Goal: Transaction & Acquisition: Book appointment/travel/reservation

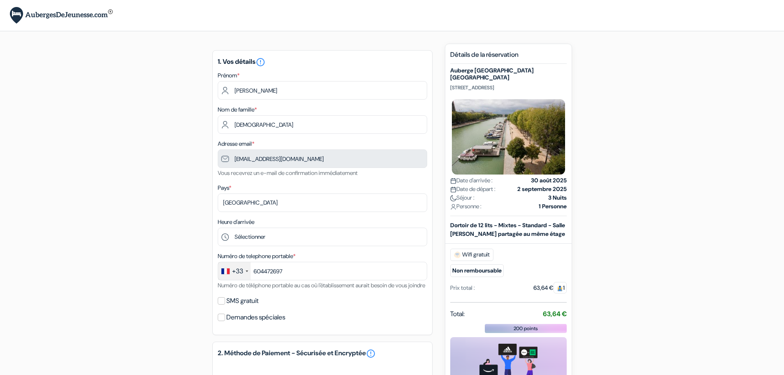
type input "6 04 47 26 97"
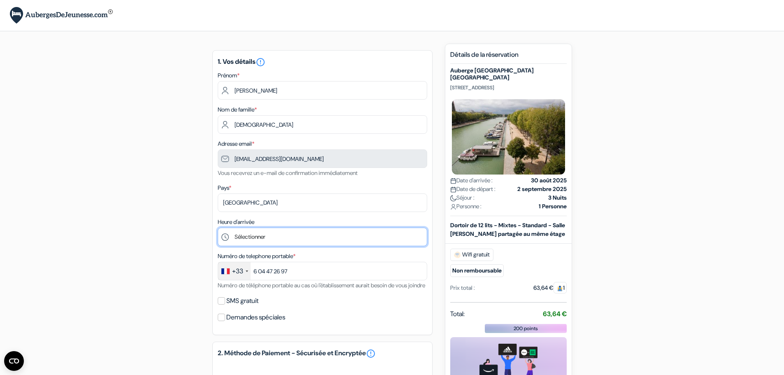
click at [257, 235] on select "Sélectionner 1:00 2:00 3:00 4:00 5:00 6:00 7:00 8:00 9:00 10:00 11:00 12:00 13:…" at bounding box center [322, 236] width 209 height 19
click at [260, 234] on select "Sélectionner 1:00 2:00 3:00 4:00 5:00 6:00 7:00 8:00 9:00 10:00 11:00 12:00 13:…" at bounding box center [322, 236] width 209 height 19
click at [149, 172] on div "add_box Auberge St Christopher's Inn Paris - Canal 159 rue de Crimée, Paris, Fr…" at bounding box center [392, 329] width 543 height 571
click at [250, 238] on select "Sélectionner 1:00 2:00 3:00 4:00 5:00 6:00 7:00 8:00 9:00 10:00 11:00 12:00 13:…" at bounding box center [322, 236] width 209 height 19
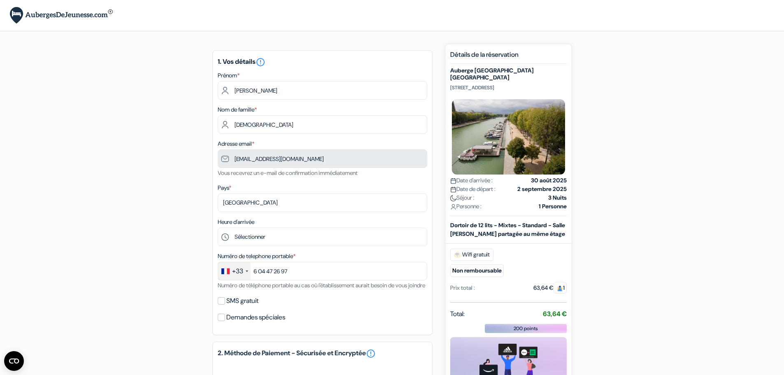
click at [166, 174] on div "add_box Auberge St Christopher's Inn Paris - Canal 159 rue de Crimée, Paris, Fr…" at bounding box center [392, 329] width 543 height 571
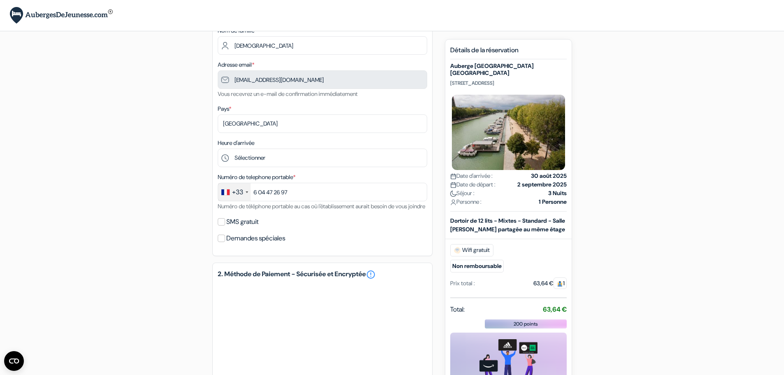
scroll to position [82, 0]
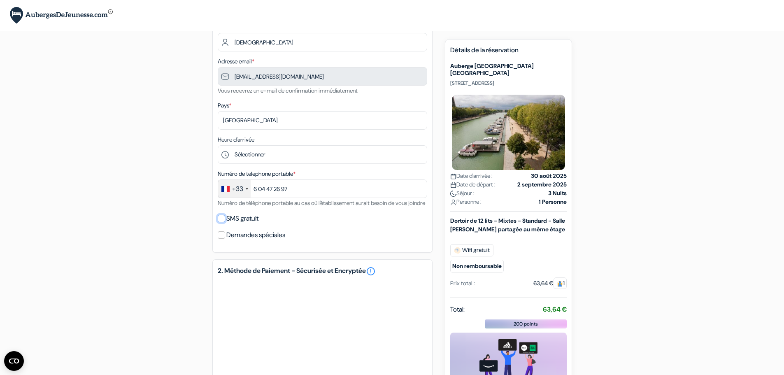
click at [223, 222] on input "SMS gratuit" at bounding box center [221, 218] width 7 height 7
checkbox input "true"
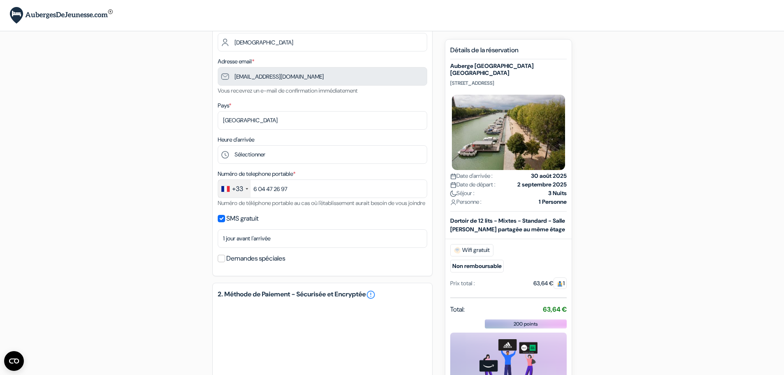
click at [220, 264] on div "Demandes spéciales" at bounding box center [322, 259] width 209 height 12
click at [220, 262] on input "Demandes spéciales" at bounding box center [221, 258] width 7 height 7
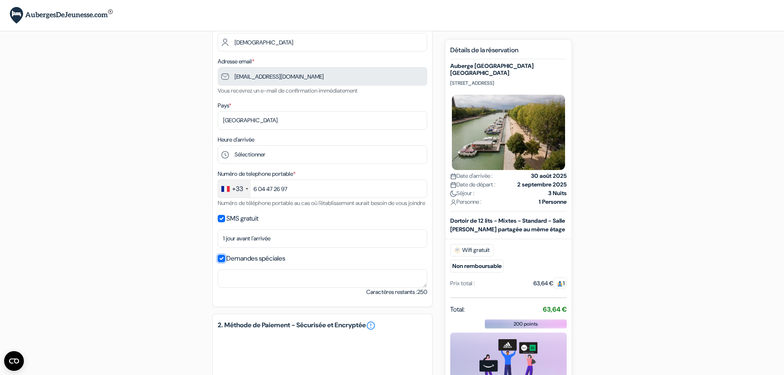
click at [220, 262] on input "Demandes spéciales" at bounding box center [221, 258] width 7 height 7
checkbox input "false"
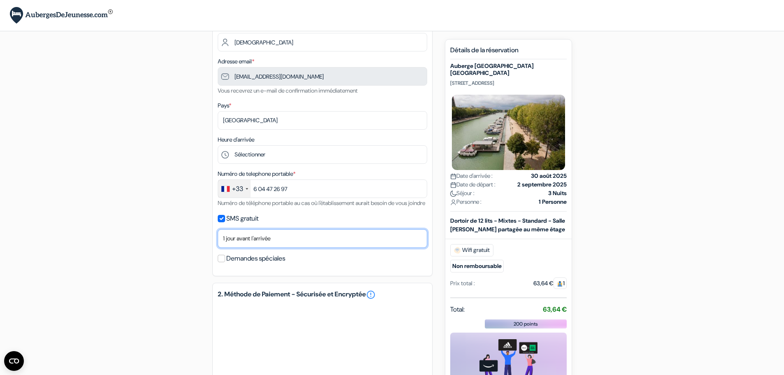
click at [243, 246] on select "Non merci Maintenant Le jour de votre arrivée 1 jour avant l'arrivée 2 jours av…" at bounding box center [322, 238] width 209 height 19
click at [193, 243] on div "add_box Auberge St Christopher's Inn Paris - Canal 159 rue de Crimée, Paris, Fr…" at bounding box center [392, 258] width 543 height 594
click at [232, 248] on select "Non merci Maintenant Le jour de votre arrivée 1 jour avant l'arrivée 2 jours av…" at bounding box center [322, 238] width 209 height 19
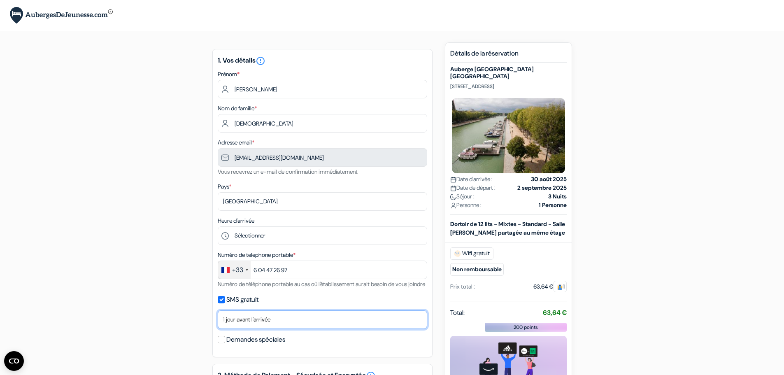
scroll to position [0, 0]
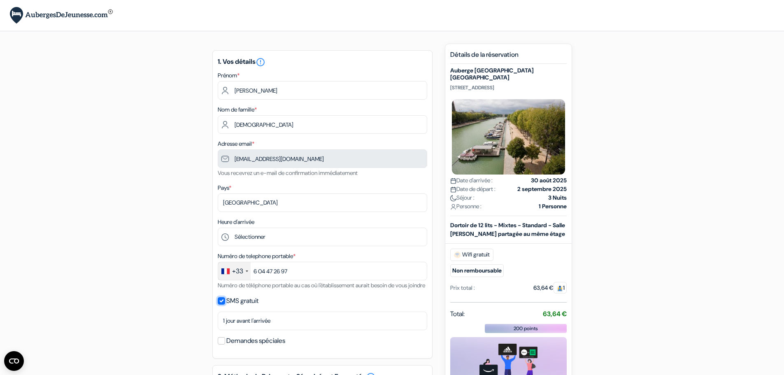
click at [222, 304] on input "SMS gratuit" at bounding box center [221, 300] width 7 height 7
checkbox input "false"
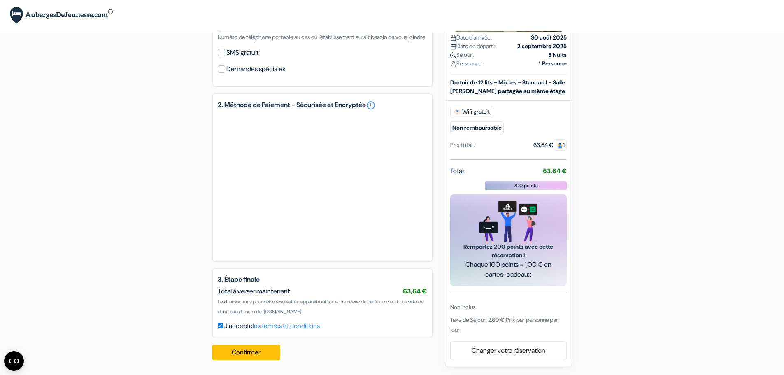
scroll to position [258, 0]
click at [250, 352] on button "Confirmer Loading..." at bounding box center [246, 352] width 68 height 16
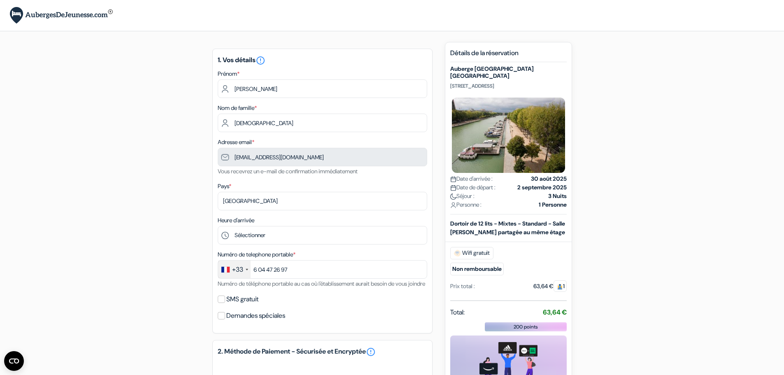
scroll to position [0, 0]
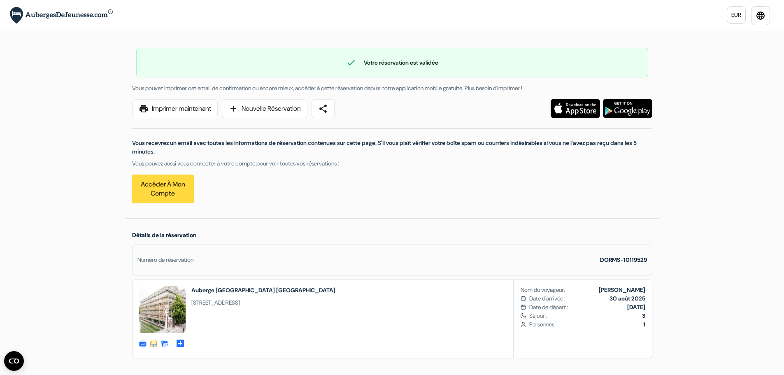
click at [580, 110] on img at bounding box center [574, 108] width 49 height 19
click at [634, 103] on img at bounding box center [627, 108] width 49 height 19
click at [764, 16] on icon "language" at bounding box center [760, 16] width 10 height 10
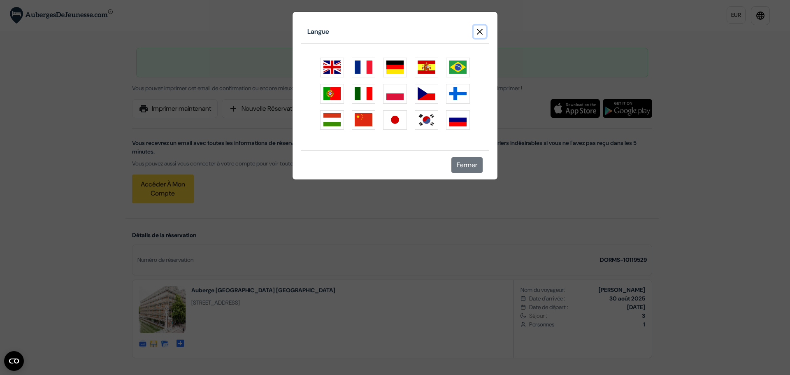
click at [481, 30] on button "Close" at bounding box center [479, 32] width 12 height 12
